Goal: Transaction & Acquisition: Purchase product/service

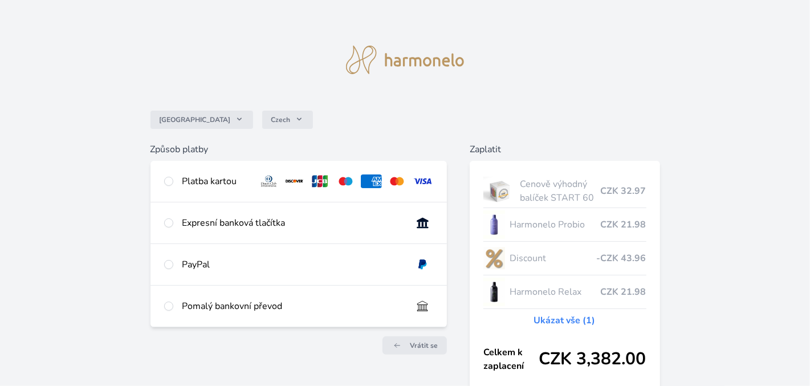
click at [179, 261] on div "PayPal" at bounding box center [298, 264] width 296 height 41
radio input "true"
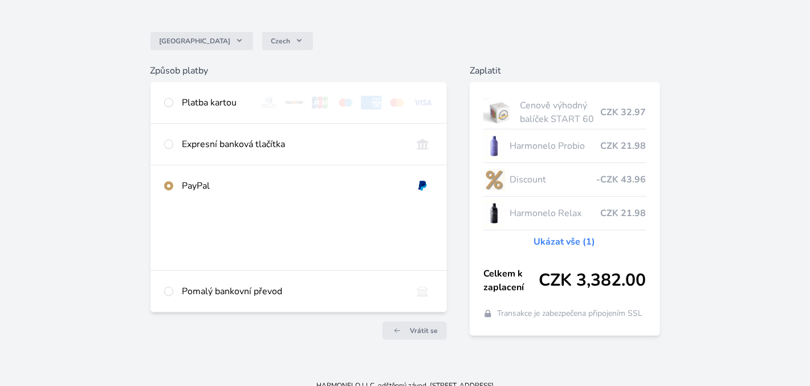
scroll to position [91, 0]
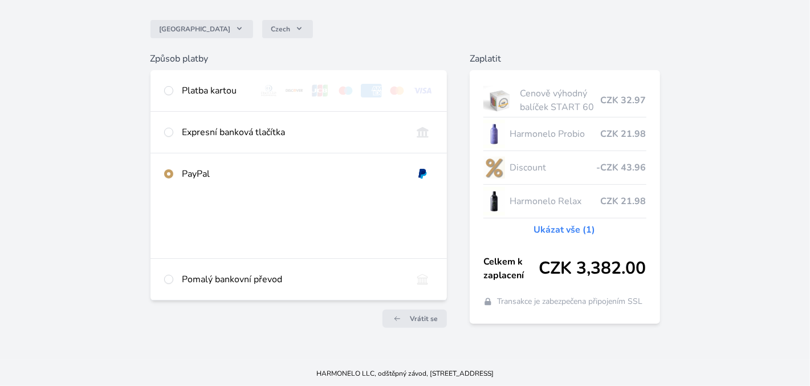
click at [205, 96] on div "Platba kartou" at bounding box center [215, 91] width 67 height 14
radio input "true"
radio input "false"
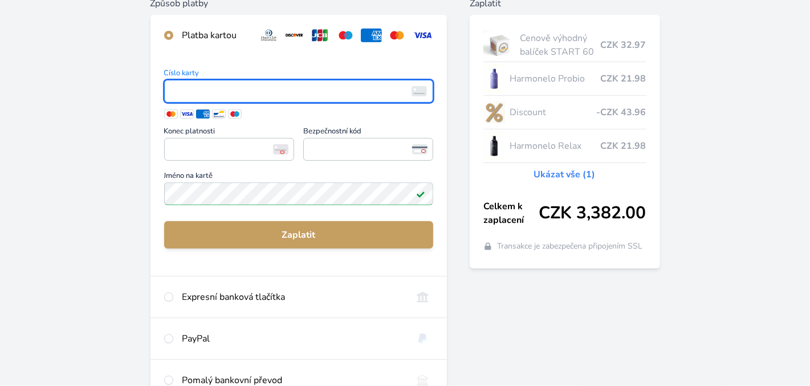
scroll to position [148, 0]
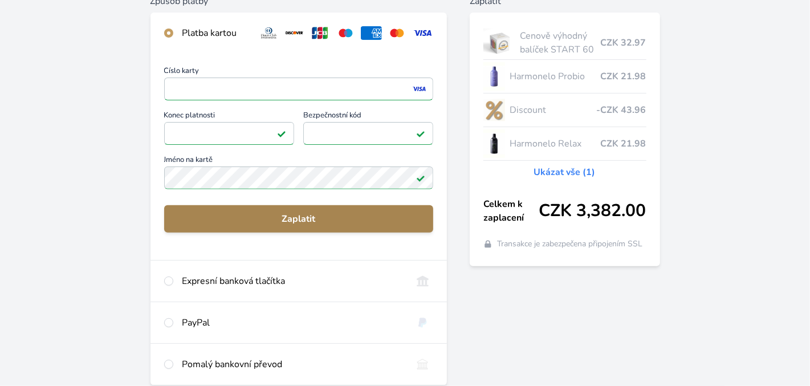
click at [239, 221] on span "Zaplatit" at bounding box center [298, 219] width 251 height 14
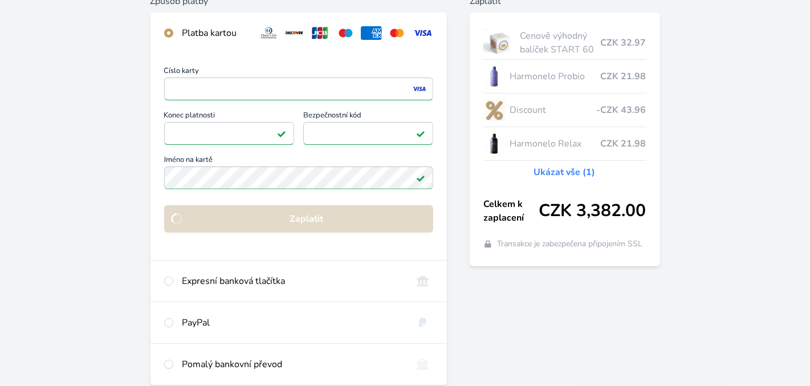
scroll to position [109, 0]
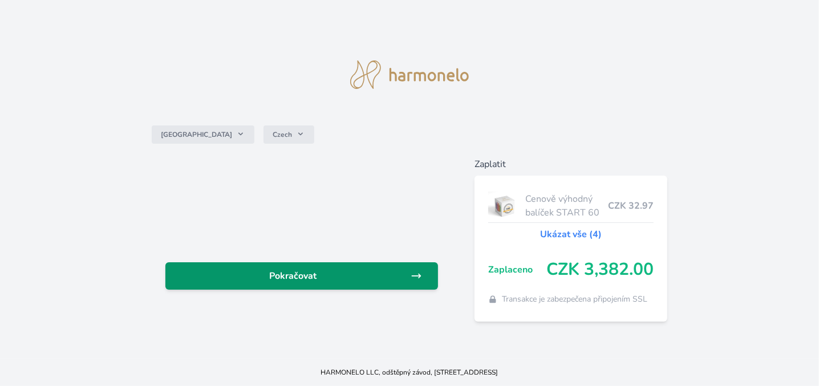
click at [270, 268] on link "Pokračovat" at bounding box center [301, 275] width 272 height 27
